Goal: Information Seeking & Learning: Learn about a topic

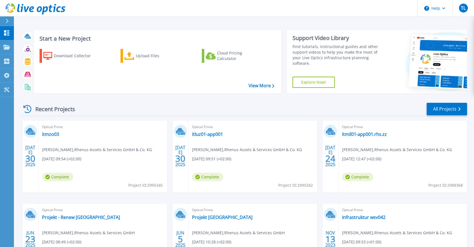
drag, startPoint x: 96, startPoint y: 100, endPoint x: 74, endPoint y: 127, distance: 35.6
click at [96, 100] on div "Recent Projects All Projects [DATE] Optical Prime itmzo03 [PERSON_NAME] , Rhenu…" at bounding box center [243, 195] width 445 height 194
drag, startPoint x: 54, startPoint y: 129, endPoint x: 53, endPoint y: 132, distance: 2.8
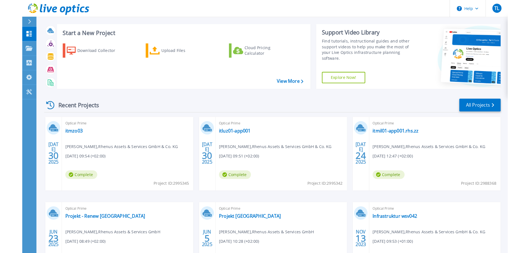
scroll to position [8, 0]
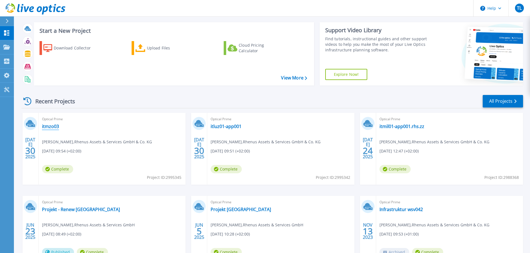
click at [48, 128] on link "itmzo03" at bounding box center [50, 127] width 17 height 6
click at [51, 128] on link "itmzo03" at bounding box center [50, 127] width 17 height 6
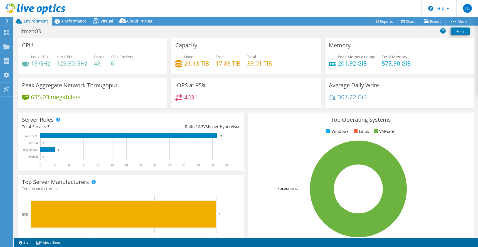
select select "USD"
click at [105, 22] on span "Virtual" at bounding box center [106, 20] width 13 height 5
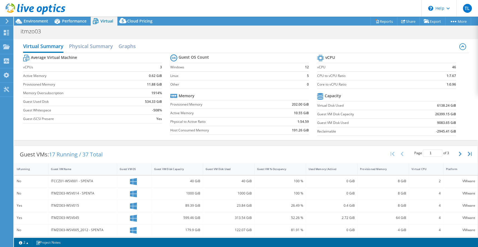
click at [105, 38] on div "Virtual Summary Physical Summary Graphs Average Virtual Machine vCPUs 3 Active …" at bounding box center [246, 89] width 464 height 107
drag, startPoint x: 448, startPoint y: 66, endPoint x: 453, endPoint y: 66, distance: 5.3
click at [453, 66] on section "vCPU vCPU 46 CPU to vCPU Ratio 1:7.67 Core to vCPU Ratio 1:0.96 Capacity Virtua…" at bounding box center [390, 95] width 147 height 85
click at [452, 68] on b "46" at bounding box center [454, 68] width 4 height 6
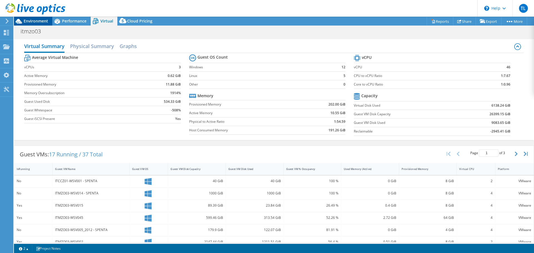
click at [47, 20] on span "Environment" at bounding box center [36, 20] width 24 height 5
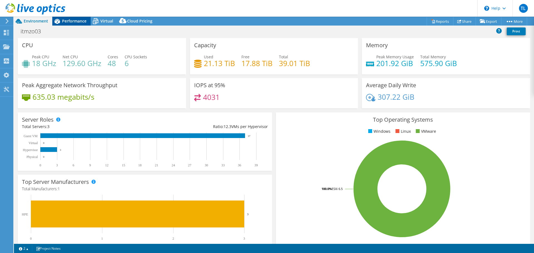
click at [66, 24] on div "Performance" at bounding box center [71, 21] width 38 height 9
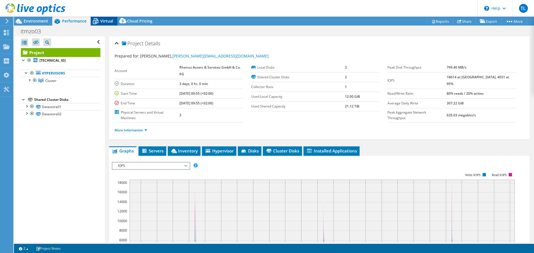
click at [100, 23] on icon at bounding box center [96, 21] width 10 height 10
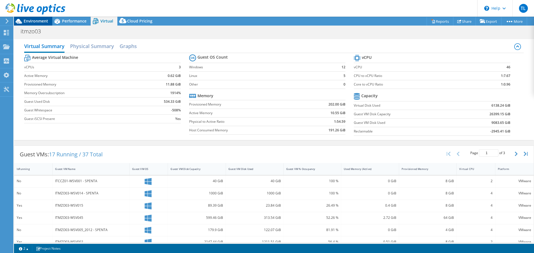
click at [35, 21] on span "Environment" at bounding box center [36, 20] width 24 height 5
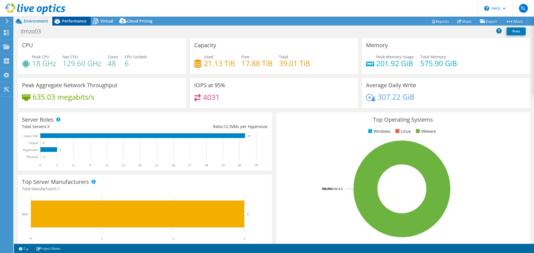
click at [69, 25] on div "Performance" at bounding box center [71, 21] width 38 height 9
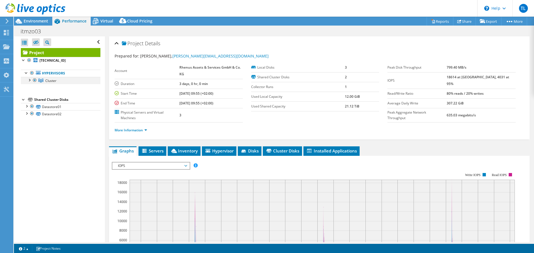
click at [29, 80] on div at bounding box center [29, 80] width 6 height 6
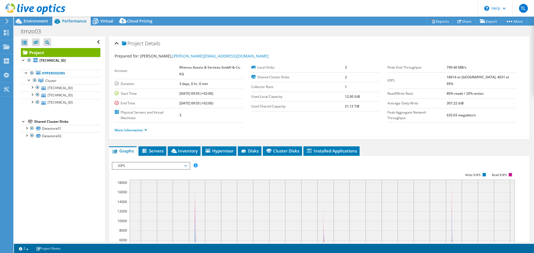
click at [38, 15] on link at bounding box center [36, 13] width 60 height 5
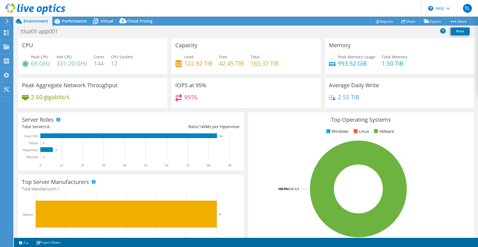
select select "USD"
click at [108, 21] on span "Virtual" at bounding box center [106, 20] width 13 height 5
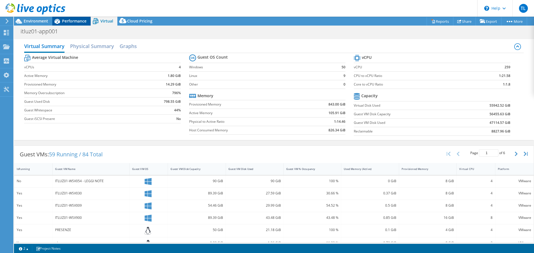
click at [63, 19] on span "Performance" at bounding box center [74, 20] width 24 height 5
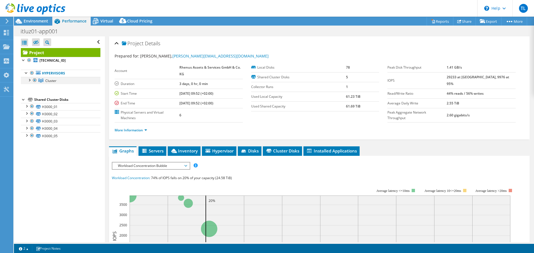
click at [30, 81] on div at bounding box center [29, 80] width 6 height 6
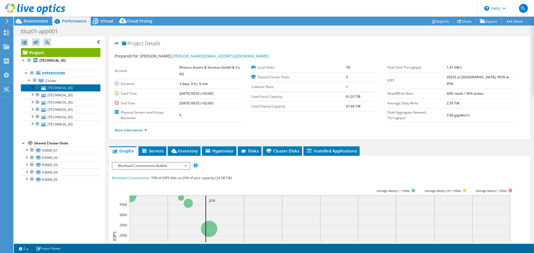
click at [57, 88] on link "10.240.155.196" at bounding box center [61, 87] width 80 height 7
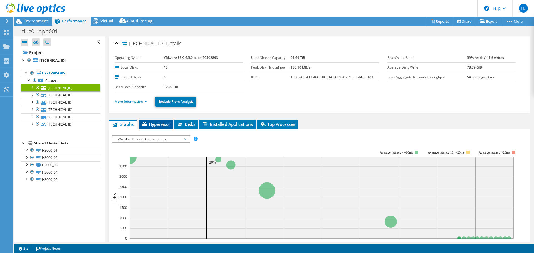
click at [157, 122] on span "Hypervisor" at bounding box center [155, 125] width 29 height 6
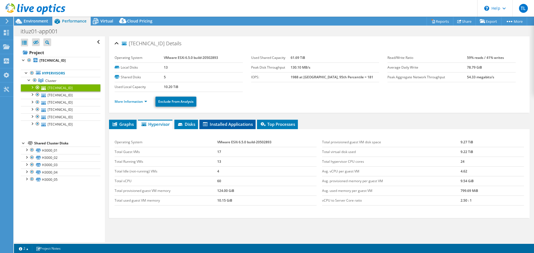
drag, startPoint x: 272, startPoint y: 122, endPoint x: 251, endPoint y: 124, distance: 21.0
click at [273, 122] on span "Top Processes" at bounding box center [277, 125] width 35 height 6
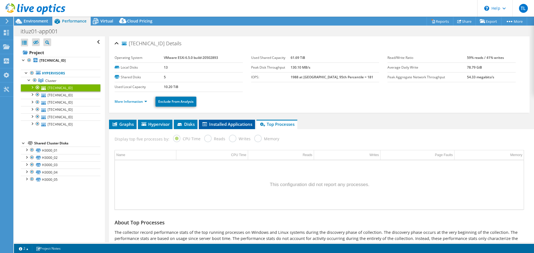
click at [228, 124] on span "Installed Applications" at bounding box center [227, 125] width 51 height 6
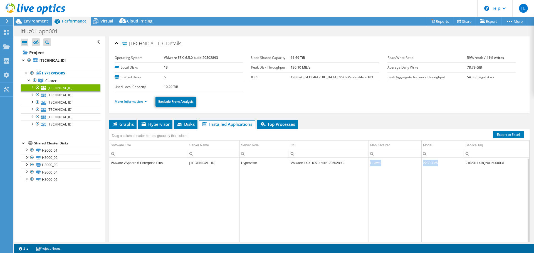
drag, startPoint x: 370, startPoint y: 164, endPoint x: 473, endPoint y: 177, distance: 103.2
click at [458, 169] on tbody "VMware vSphere 6 Enterprise Plus 10.240.155.196 Hypervisor VMware ESXi 6.5.0 bu…" at bounding box center [319, 202] width 420 height 89
click at [478, 194] on td "Data grid" at bounding box center [496, 207] width 65 height 79
click at [77, 213] on div "Open All Close All Hide Excluded Nodes Project Tree Filter" at bounding box center [59, 139] width 91 height 206
click at [77, 95] on link "10.240.155.195" at bounding box center [61, 95] width 80 height 7
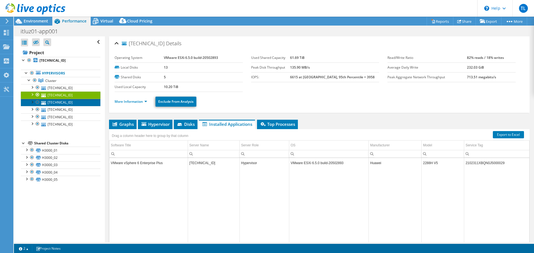
click at [77, 101] on link "10.240.155.199" at bounding box center [61, 102] width 80 height 7
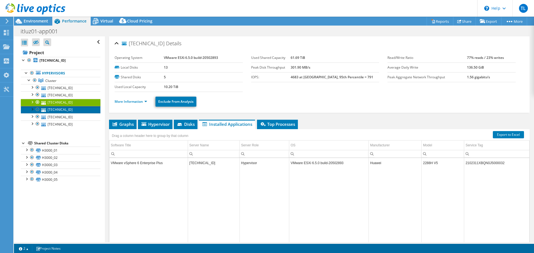
click at [60, 108] on link "10.240.155.194" at bounding box center [61, 109] width 80 height 7
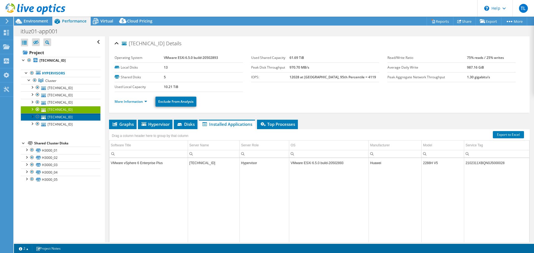
click at [62, 115] on link "10.240.155.197" at bounding box center [61, 117] width 80 height 7
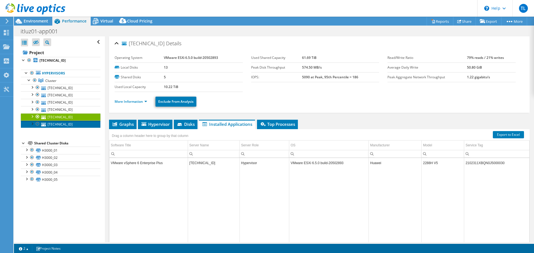
drag, startPoint x: 89, startPoint y: 128, endPoint x: 88, endPoint y: 132, distance: 3.7
click at [89, 128] on link "10.240.155.198" at bounding box center [61, 124] width 80 height 7
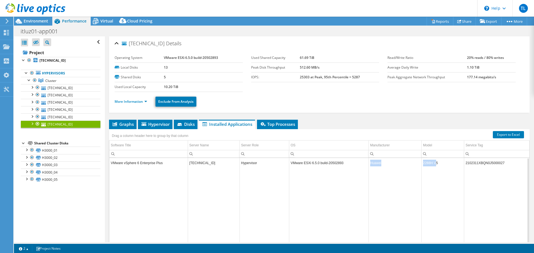
drag, startPoint x: 370, startPoint y: 163, endPoint x: 435, endPoint y: 164, distance: 65.7
click at [435, 164] on tr "VMware vSphere 6 Enterprise Plus 10.240.155.198 Hypervisor VMware ESXi 6.5.0 bu…" at bounding box center [319, 163] width 420 height 10
click at [62, 88] on link "10.240.155.196" at bounding box center [61, 87] width 80 height 7
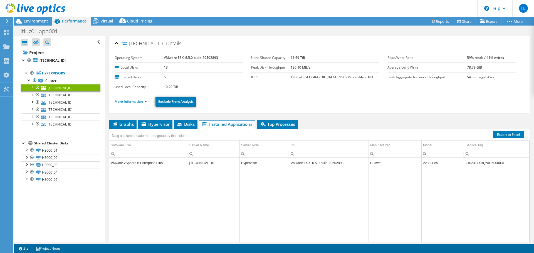
click at [155, 126] on span "Hypervisor" at bounding box center [155, 125] width 29 height 6
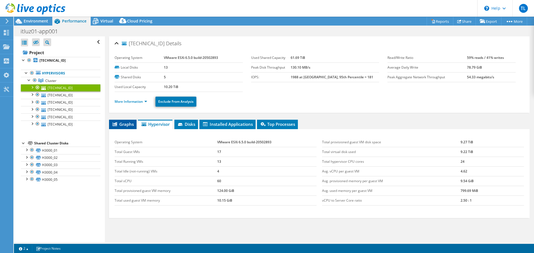
click at [130, 127] on li "Graphs" at bounding box center [123, 124] width 28 height 9
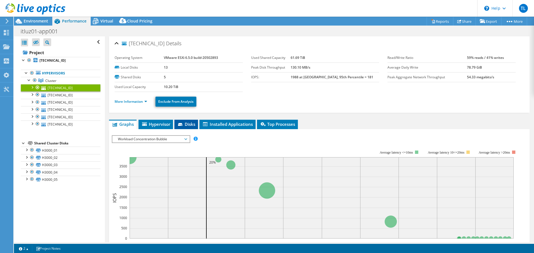
click at [192, 127] on span "Disks" at bounding box center [186, 125] width 18 height 6
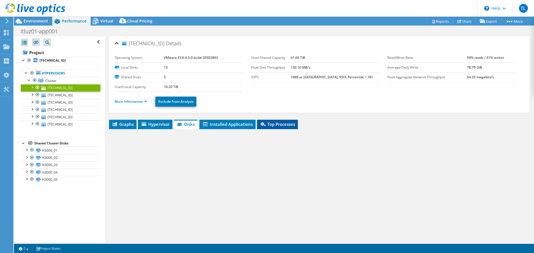
click at [269, 123] on span "Top Processes" at bounding box center [277, 125] width 35 height 6
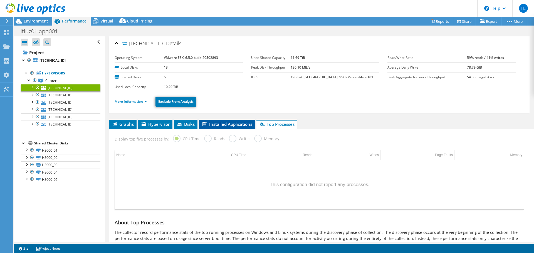
drag, startPoint x: 230, startPoint y: 122, endPoint x: 221, endPoint y: 125, distance: 8.9
click at [229, 123] on span "Installed Applications" at bounding box center [227, 125] width 51 height 6
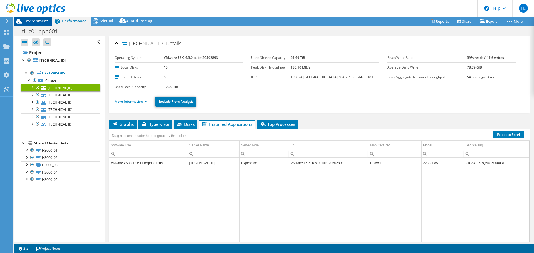
click at [35, 23] on span "Environment" at bounding box center [36, 20] width 24 height 5
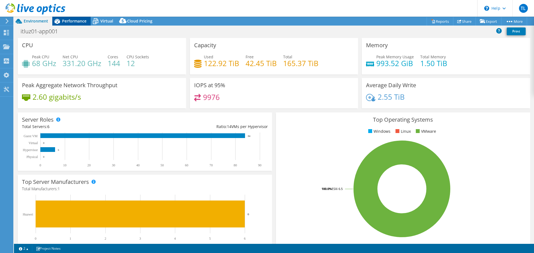
click at [72, 18] on span "Performance" at bounding box center [74, 20] width 24 height 5
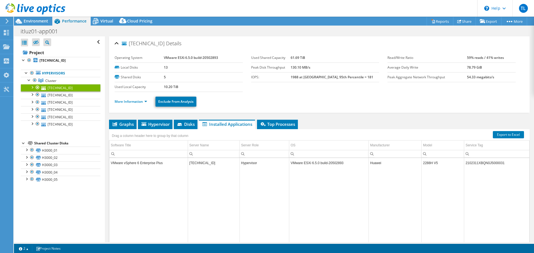
click at [31, 88] on div at bounding box center [32, 87] width 6 height 6
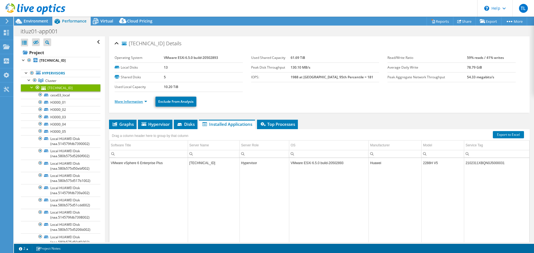
click at [146, 103] on link "More Information" at bounding box center [131, 101] width 33 height 5
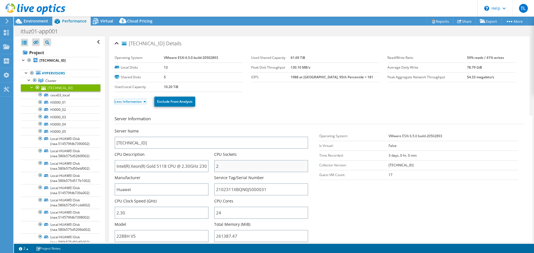
scroll to position [56, 0]
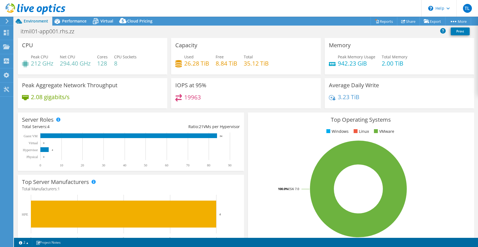
select select "USD"
click at [109, 18] on div "Virtual" at bounding box center [104, 21] width 27 height 9
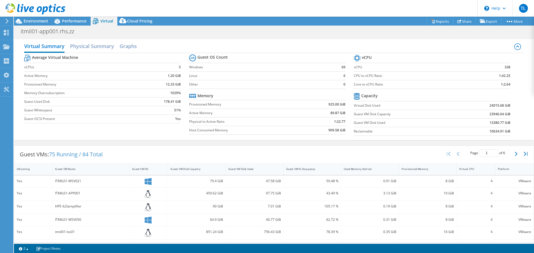
click at [76, 17] on div "Performance" at bounding box center [71, 21] width 38 height 9
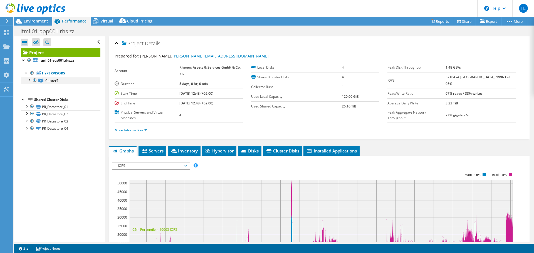
click at [28, 81] on div at bounding box center [29, 80] width 6 height 6
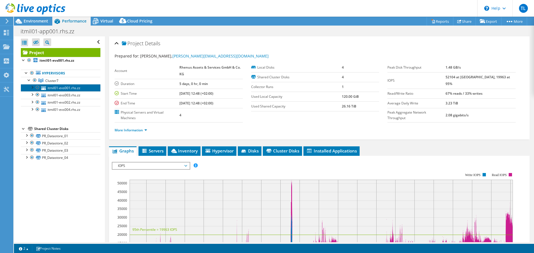
click at [58, 91] on link "itmil01-evs001.rhs.zz" at bounding box center [61, 87] width 80 height 7
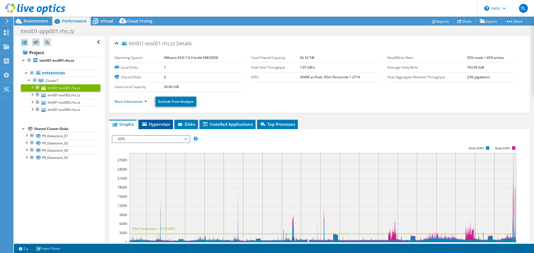
click at [165, 124] on span "Hypervisor" at bounding box center [155, 125] width 29 height 6
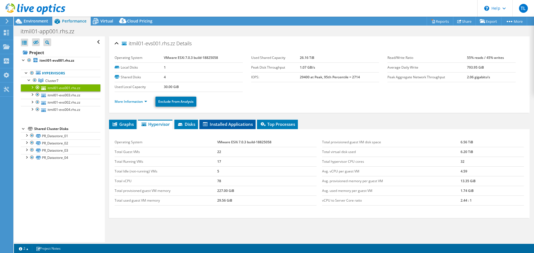
drag, startPoint x: 186, startPoint y: 128, endPoint x: 204, endPoint y: 127, distance: 18.4
click at [186, 127] on li "Disks" at bounding box center [186, 124] width 24 height 9
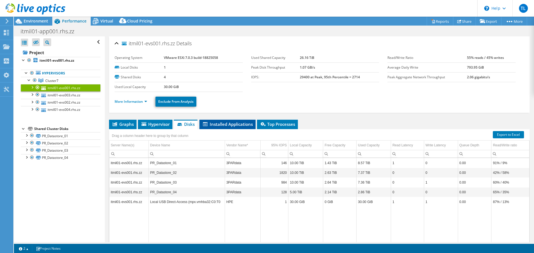
click at [230, 125] on span "Installed Applications" at bounding box center [227, 125] width 51 height 6
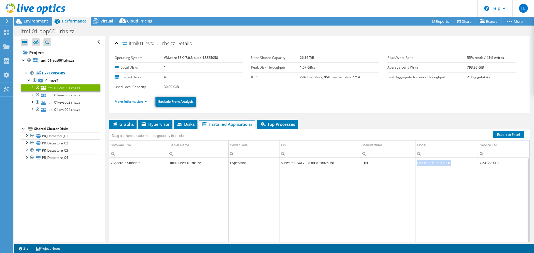
drag, startPoint x: 415, startPoint y: 164, endPoint x: 462, endPoint y: 164, distance: 46.7
click at [462, 164] on td "ProLiant DL360 Gen10" at bounding box center [447, 163] width 63 height 10
click at [460, 167] on td "ProLiant DL360 Gen10" at bounding box center [447, 163] width 63 height 10
drag, startPoint x: 362, startPoint y: 164, endPoint x: 449, endPoint y: 169, distance: 86.9
click at [448, 166] on tr "vSphere 7 Standard itmil01-evs001.rhs.zz Hypervisor VMware ESXi 7.0.3 build-188…" at bounding box center [319, 163] width 420 height 10
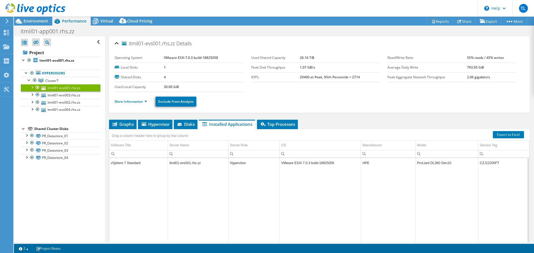
click at [449, 169] on td "Data grid" at bounding box center [447, 207] width 63 height 79
click at [62, 97] on link "itmil01-evs003.rhs.zz" at bounding box center [61, 95] width 80 height 7
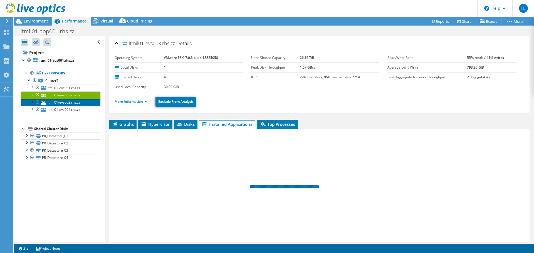
click at [65, 101] on link "itmil01-evs002.rhs.zz" at bounding box center [61, 102] width 80 height 7
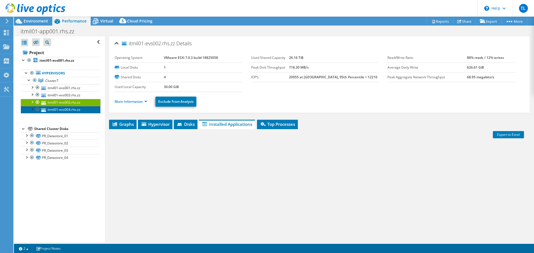
click at [66, 107] on link "itmil01-evs004.rhs.zz" at bounding box center [61, 109] width 80 height 7
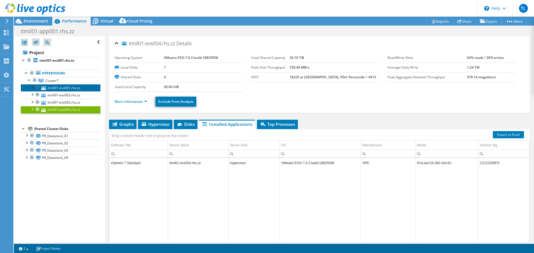
click at [78, 85] on link "itmil01-evs001.rhs.zz" at bounding box center [61, 87] width 80 height 7
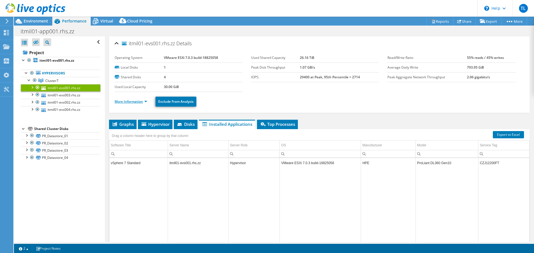
drag, startPoint x: 125, startPoint y: 102, endPoint x: 174, endPoint y: 120, distance: 52.6
click at [125, 103] on link "More Information" at bounding box center [131, 101] width 33 height 5
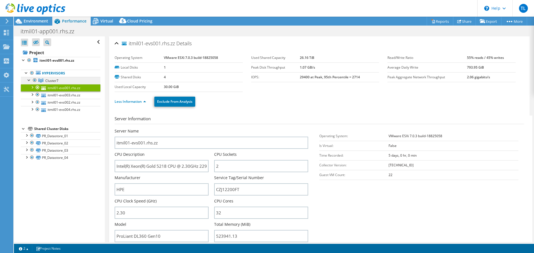
click at [50, 81] on span "Cluster7" at bounding box center [51, 80] width 13 height 5
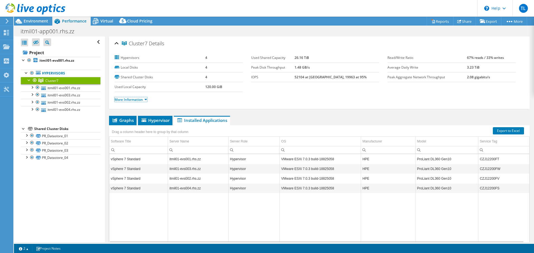
drag, startPoint x: 126, startPoint y: 101, endPoint x: 243, endPoint y: 104, distance: 116.9
click at [125, 101] on link "More Information" at bounding box center [131, 99] width 33 height 5
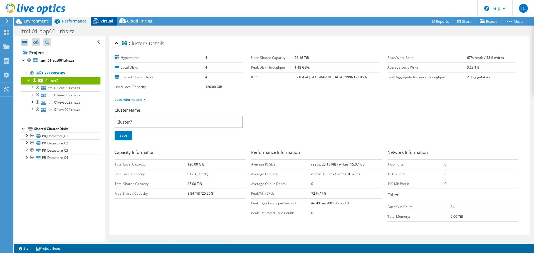
click at [108, 21] on span "Virtual" at bounding box center [106, 20] width 13 height 5
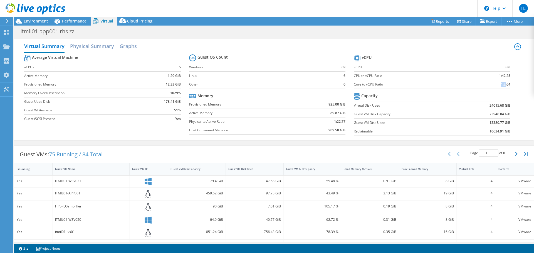
drag, startPoint x: 489, startPoint y: 85, endPoint x: 503, endPoint y: 83, distance: 14.2
click at [478, 83] on td "1:2.64" at bounding box center [489, 84] width 41 height 9
drag, startPoint x: 507, startPoint y: 85, endPoint x: 494, endPoint y: 86, distance: 13.1
click at [478, 86] on section "vCPU vCPU 338 CPU to vCPU Ratio 1:42.25 Core to vCPU Ratio 1:2.64 Capacity Virt…" at bounding box center [436, 95] width 165 height 85
copy tbody "vCPU vCPU 338 CPU to vCPU Ratio 1:42.25 Core to vCPU Ratio"
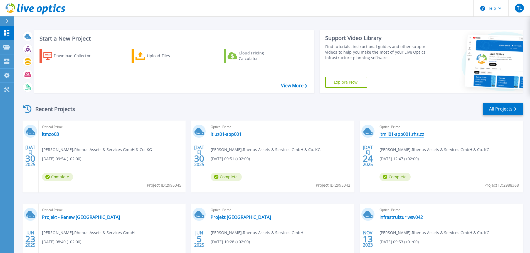
click at [404, 135] on link "itmil01-app001.rhs.zz" at bounding box center [401, 135] width 45 height 6
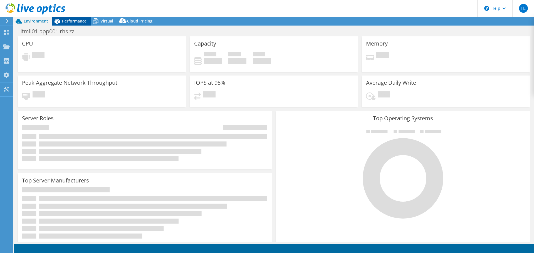
select select "USD"
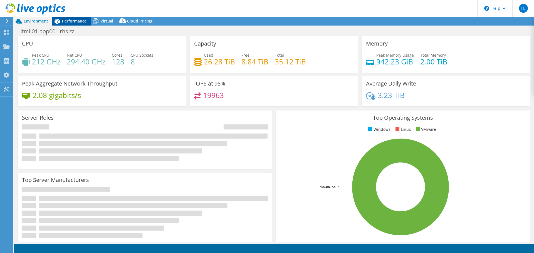
click at [67, 19] on span "Performance" at bounding box center [74, 20] width 24 height 5
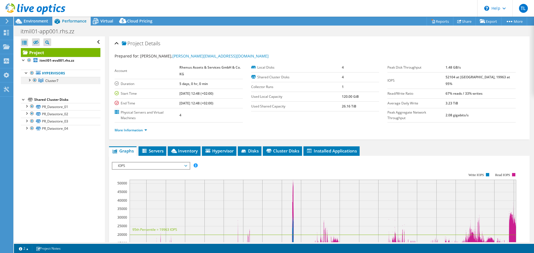
click at [29, 81] on div at bounding box center [29, 80] width 6 height 6
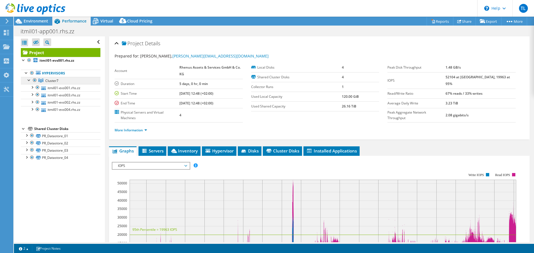
click at [70, 81] on link "Cluster7" at bounding box center [61, 80] width 80 height 7
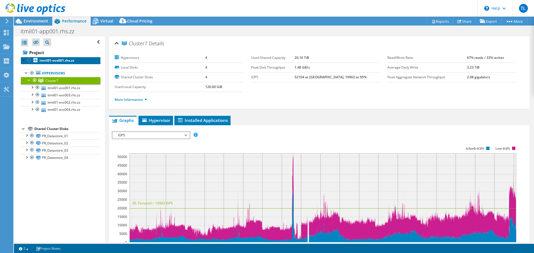
click at [68, 60] on b "itmil01-evs001.rhs.zz" at bounding box center [57, 60] width 35 height 5
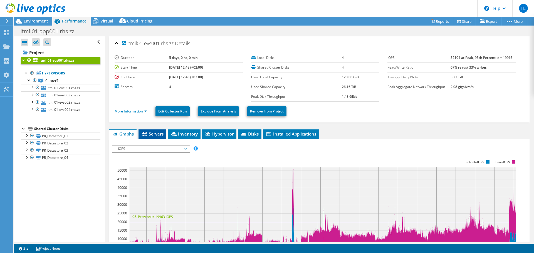
click at [154, 133] on span "Servers" at bounding box center [152, 134] width 22 height 6
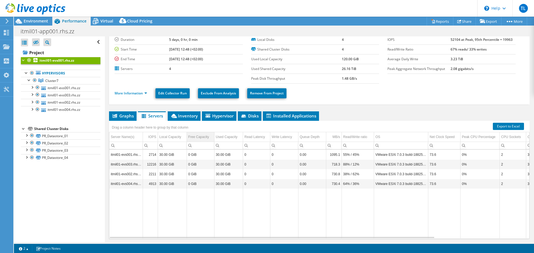
scroll to position [28, 0]
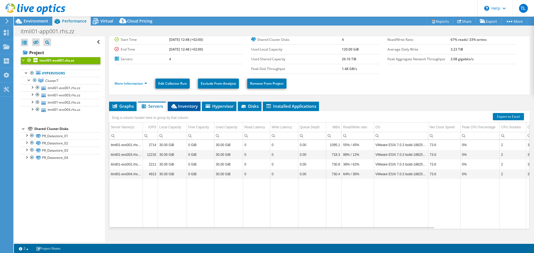
click at [190, 105] on span "Inventory" at bounding box center [184, 106] width 27 height 6
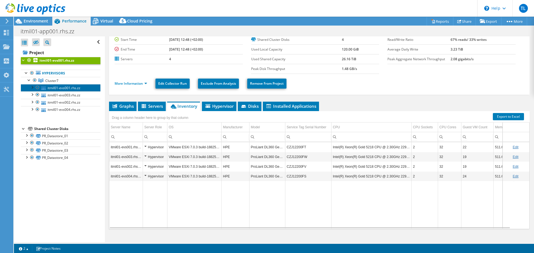
click at [60, 86] on link "itmil01-evs001.rhs.zz" at bounding box center [61, 87] width 80 height 7
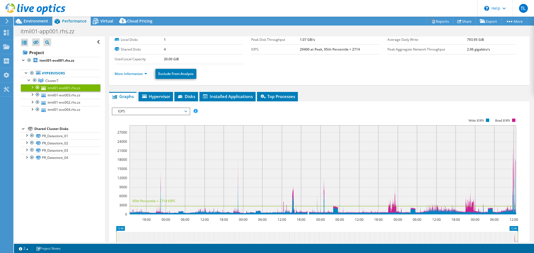
click at [152, 108] on span "IOPS" at bounding box center [150, 111] width 71 height 7
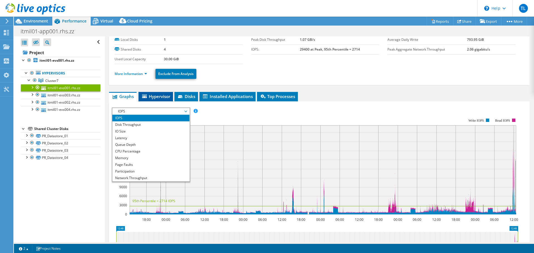
click at [159, 99] on li "Hypervisor" at bounding box center [156, 96] width 34 height 9
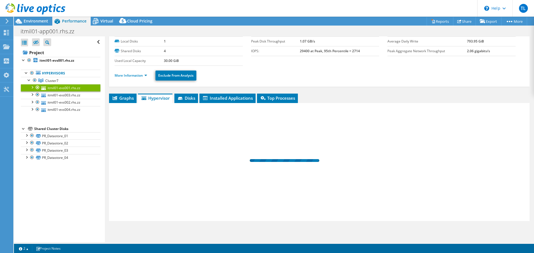
scroll to position [26, 0]
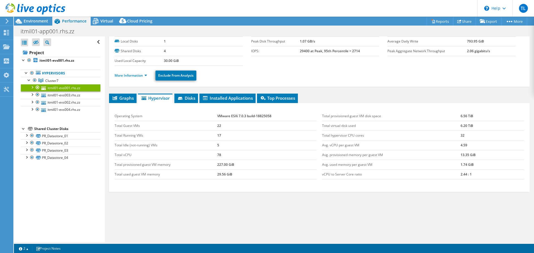
click at [33, 87] on div at bounding box center [32, 87] width 6 height 6
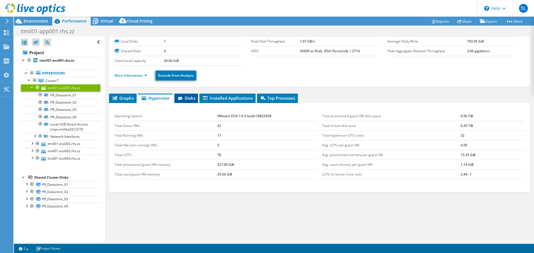
click at [193, 96] on span "Disks" at bounding box center [186, 98] width 18 height 6
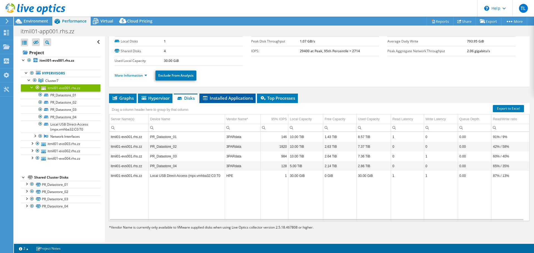
click at [218, 96] on span "Installed Applications" at bounding box center [227, 98] width 51 height 6
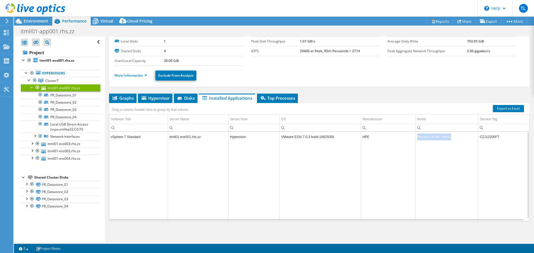
drag, startPoint x: 432, startPoint y: 139, endPoint x: 461, endPoint y: 140, distance: 28.7
click at [461, 140] on td "ProLiant DL360 Gen10" at bounding box center [447, 137] width 63 height 10
click at [65, 144] on link "itmil01-evs003.rhs.zz" at bounding box center [61, 143] width 80 height 7
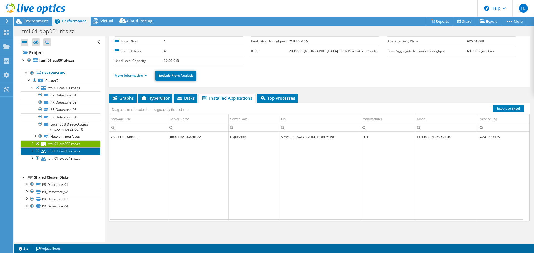
click at [69, 149] on link "itmil01-evs002.rhs.zz" at bounding box center [61, 151] width 80 height 7
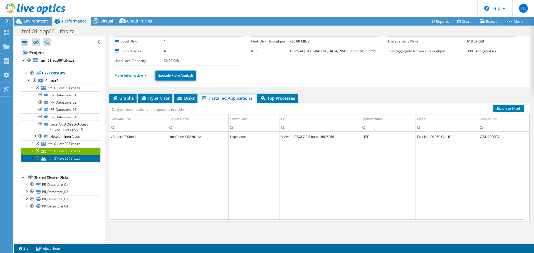
click at [71, 156] on link "itmil01-evs004.rhs.zz" at bounding box center [61, 158] width 80 height 7
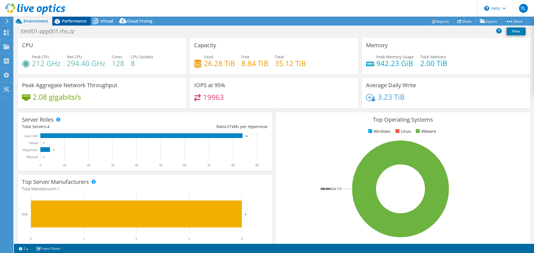
click at [74, 21] on span "Performance" at bounding box center [74, 20] width 24 height 5
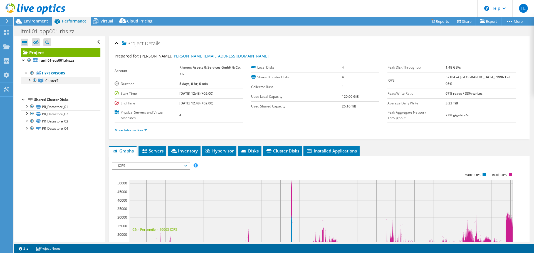
click at [37, 82] on div at bounding box center [35, 80] width 6 height 7
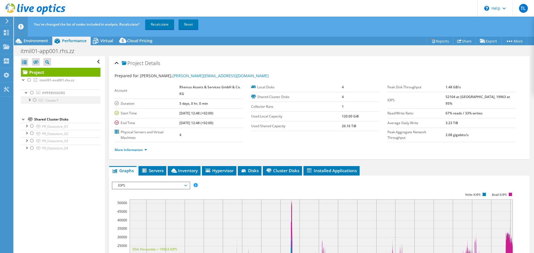
click at [35, 101] on div at bounding box center [35, 100] width 6 height 7
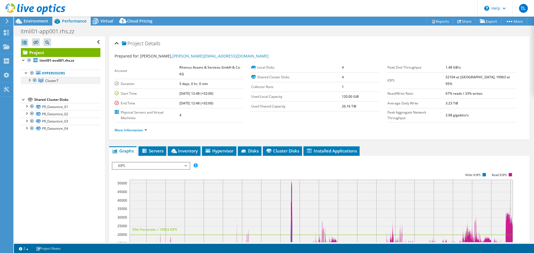
drag, startPoint x: 29, startPoint y: 77, endPoint x: 29, endPoint y: 80, distance: 2.8
click at [29, 78] on li "Hypervisors Cluster7 itmil01-evs001.rhs.zz" at bounding box center [61, 77] width 80 height 14
click at [29, 80] on div at bounding box center [29, 80] width 6 height 6
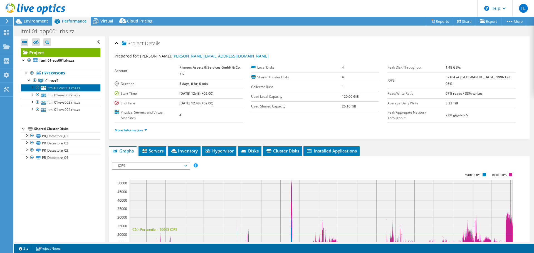
click at [64, 91] on link "itmil01-evs001.rhs.zz" at bounding box center [61, 87] width 80 height 7
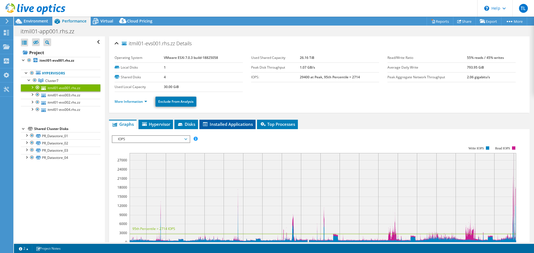
click at [232, 124] on span "Installed Applications" at bounding box center [227, 125] width 51 height 6
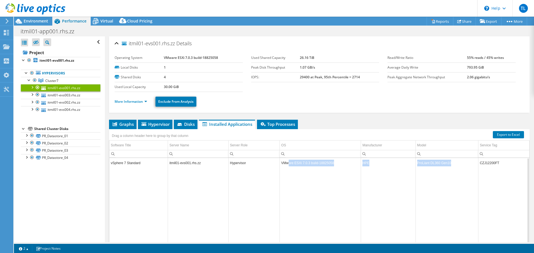
drag, startPoint x: 448, startPoint y: 164, endPoint x: 286, endPoint y: 166, distance: 161.9
click at [285, 166] on tr "vSphere 7 Standard itmil01-evs001.rhs.zz Hypervisor VMware ESXi 7.0.3 build-188…" at bounding box center [319, 163] width 420 height 10
click at [430, 163] on td "ProLiant DL360 Gen10" at bounding box center [447, 163] width 63 height 10
drag, startPoint x: 416, startPoint y: 163, endPoint x: 450, endPoint y: 157, distance: 34.4
click at [451, 161] on td "ProLiant DL360 Gen10" at bounding box center [447, 163] width 63 height 10
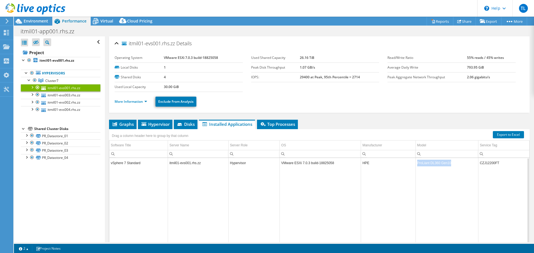
copy td "ProLiant DL360 Gen10"
click at [73, 96] on link "itmil01-evs003.rhs.zz" at bounding box center [61, 95] width 80 height 7
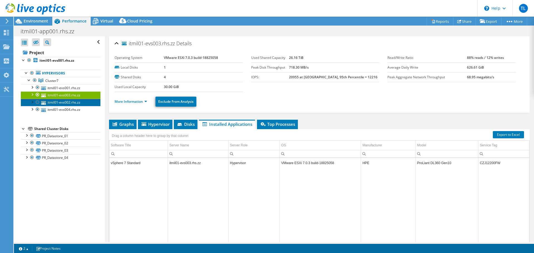
click at [67, 102] on link "itmil01-evs002.rhs.zz" at bounding box center [61, 102] width 80 height 7
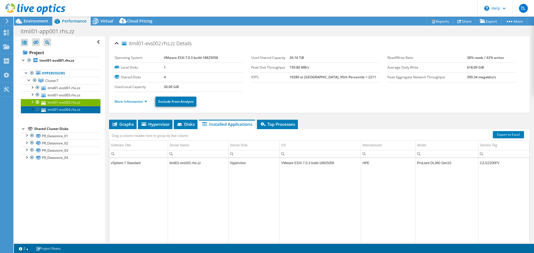
click at [66, 108] on link "itmil01-evs004.rhs.zz" at bounding box center [61, 109] width 80 height 7
click at [507, 125] on ul "Graphs Servers Inventory Hypervisor Disks Cluster Disks Installed Applications" at bounding box center [319, 124] width 421 height 9
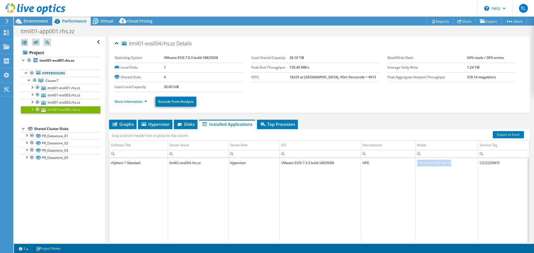
drag, startPoint x: 417, startPoint y: 164, endPoint x: 450, endPoint y: 164, distance: 32.8
click at [450, 164] on td "ProLiant DL360 Gen10" at bounding box center [447, 163] width 63 height 10
click at [70, 102] on link "itmil01-evs002.rhs.zz" at bounding box center [61, 102] width 80 height 7
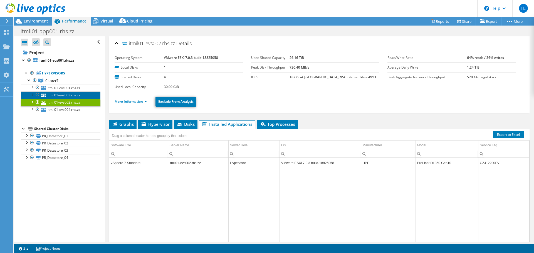
click at [73, 96] on link "itmil01-evs003.rhs.zz" at bounding box center [61, 95] width 80 height 7
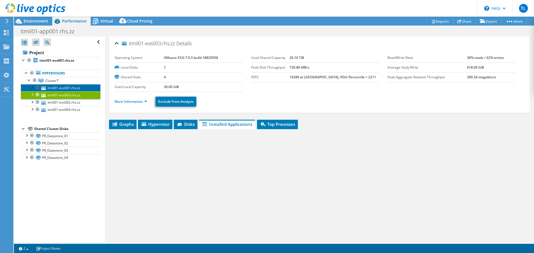
click at [73, 91] on link "itmil01-evs001.rhs.zz" at bounding box center [61, 87] width 80 height 7
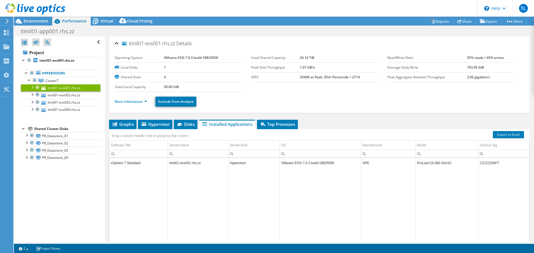
click at [394, 103] on ul "More Information Exclude From Analysis" at bounding box center [319, 100] width 409 height 11
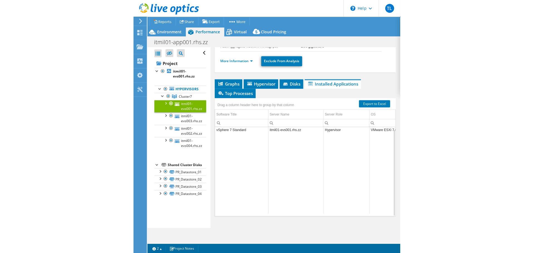
scroll to position [26, 0]
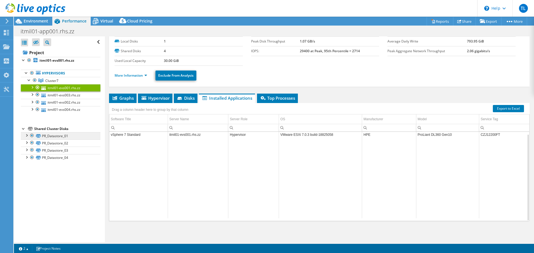
drag, startPoint x: 46, startPoint y: 201, endPoint x: 55, endPoint y: 134, distance: 67.4
click at [46, 200] on div "Open All Close All Hide Excluded Nodes Project Tree Filter" at bounding box center [59, 139] width 91 height 206
click at [43, 136] on link "PR_Datastore_01" at bounding box center [61, 135] width 80 height 7
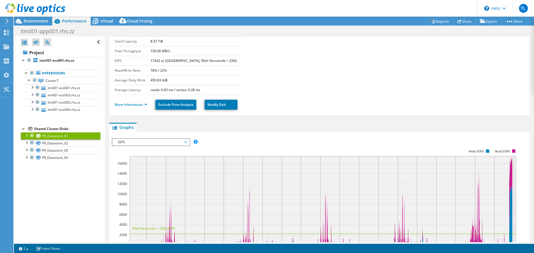
click at [27, 135] on div at bounding box center [27, 135] width 6 height 6
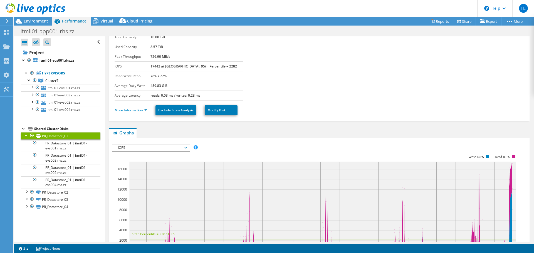
scroll to position [0, 0]
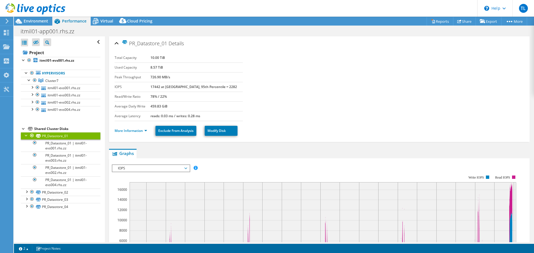
click at [226, 29] on div "itmil01-app001.rhs.zz Print" at bounding box center [274, 31] width 520 height 10
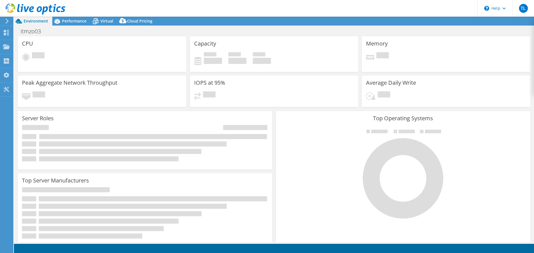
select select "USD"
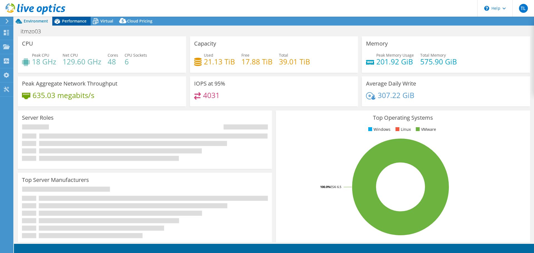
click at [76, 22] on span "Performance" at bounding box center [74, 20] width 24 height 5
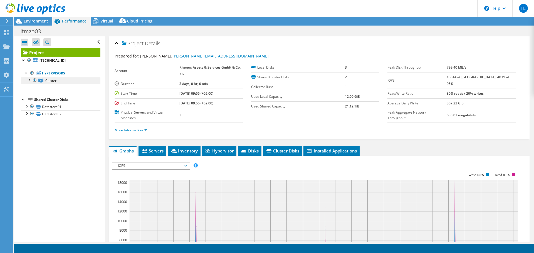
click at [53, 80] on span "Cluster" at bounding box center [50, 80] width 11 height 5
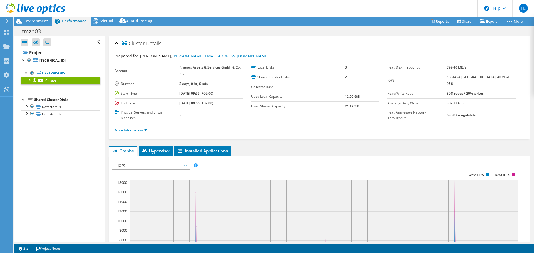
click at [29, 81] on div at bounding box center [29, 80] width 6 height 6
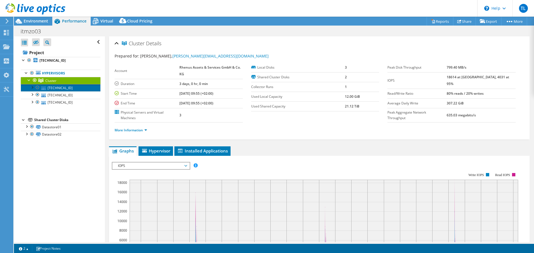
click at [62, 89] on link "[TECHNICAL_ID]" at bounding box center [61, 87] width 80 height 7
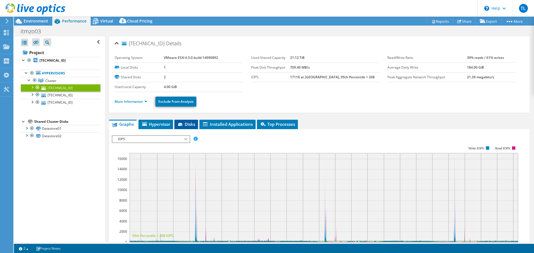
click at [184, 127] on span "Disks" at bounding box center [186, 125] width 18 height 6
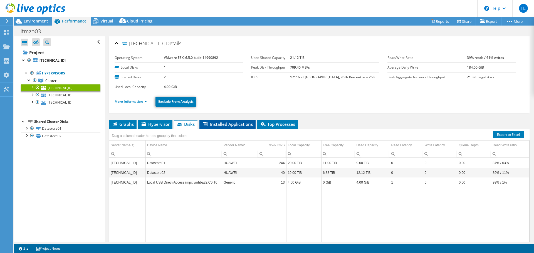
click at [226, 124] on span "Installed Applications" at bounding box center [227, 125] width 51 height 6
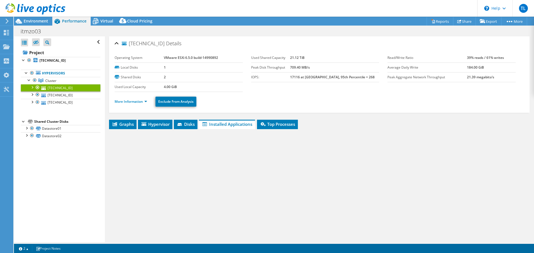
click at [239, 125] on span "Installed Applications" at bounding box center [227, 125] width 51 height 6
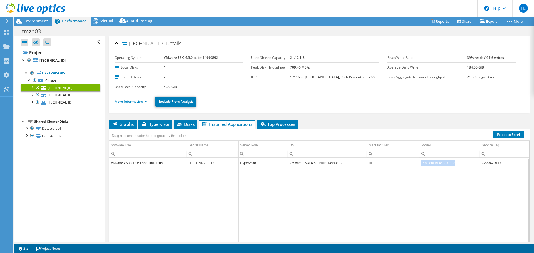
drag, startPoint x: 435, startPoint y: 168, endPoint x: 423, endPoint y: 165, distance: 12.5
click at [420, 165] on td "ProLiant BL460c Gen8" at bounding box center [450, 163] width 60 height 10
copy td "ProLiant BL460c Gen8"
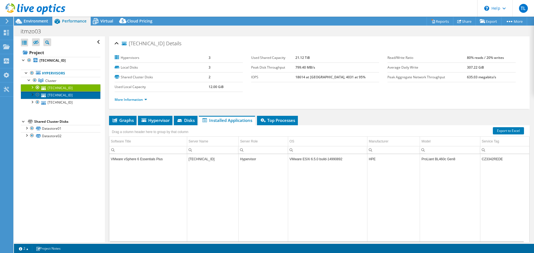
click at [67, 97] on link "[TECHNICAL_ID]" at bounding box center [61, 95] width 80 height 7
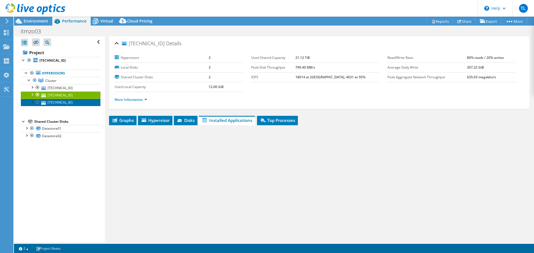
click at [69, 104] on link "[TECHNICAL_ID]" at bounding box center [61, 102] width 80 height 7
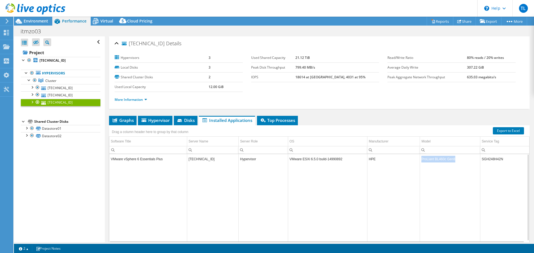
drag, startPoint x: 420, startPoint y: 159, endPoint x: 459, endPoint y: 159, distance: 39.8
click at [459, 159] on td "ProLiant BL460c Gen8" at bounding box center [450, 159] width 60 height 10
copy td "ProLiant BL460c Gen8"
drag, startPoint x: 174, startPoint y: 180, endPoint x: 181, endPoint y: 182, distance: 6.9
click at [174, 180] on td "Data grid" at bounding box center [148, 203] width 78 height 79
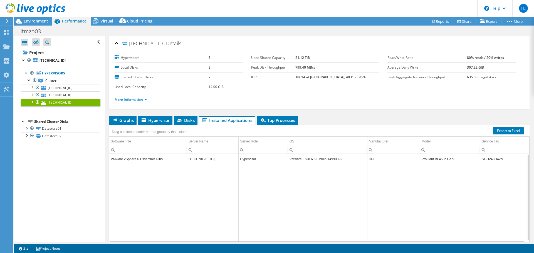
click at [225, 167] on td "Data grid" at bounding box center [212, 203] width 51 height 79
drag, startPoint x: 457, startPoint y: 159, endPoint x: 417, endPoint y: 160, distance: 39.5
click at [417, 160] on tr "VMware vSphere 6 Essentials Plus [TECHNICAL_ID] Hypervisor VMware ESXi 6.5.0 bu…" at bounding box center [319, 159] width 420 height 10
copy tr "ProLiant BL460c Gen8"
drag, startPoint x: 74, startPoint y: 198, endPoint x: 231, endPoint y: 60, distance: 209.0
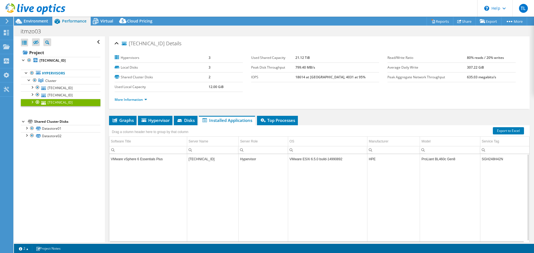
click at [77, 196] on div "Open All Close All Hide Excluded Nodes Project Tree Filter" at bounding box center [59, 139] width 91 height 206
